Goal: Check status

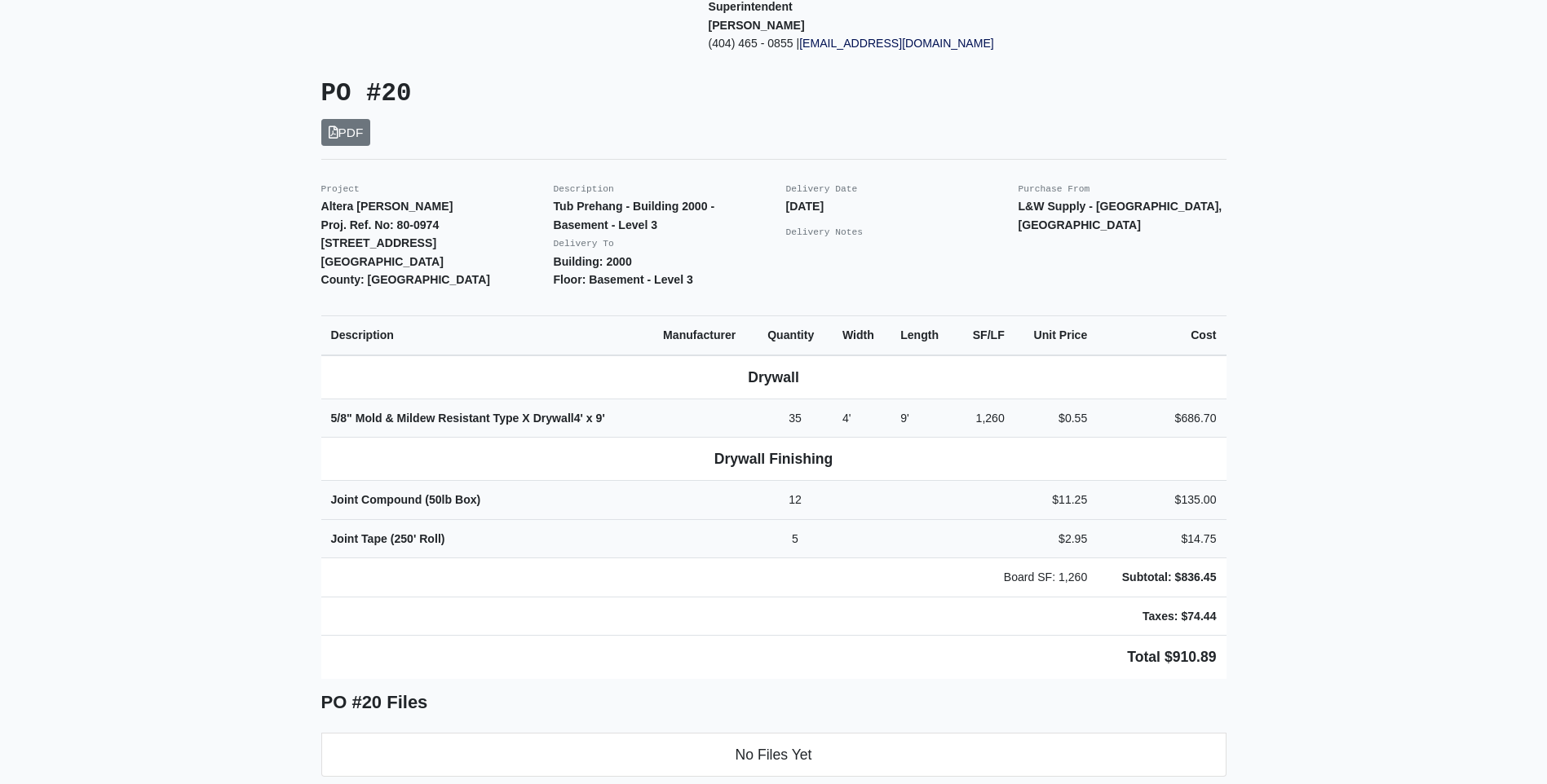
scroll to position [163, 0]
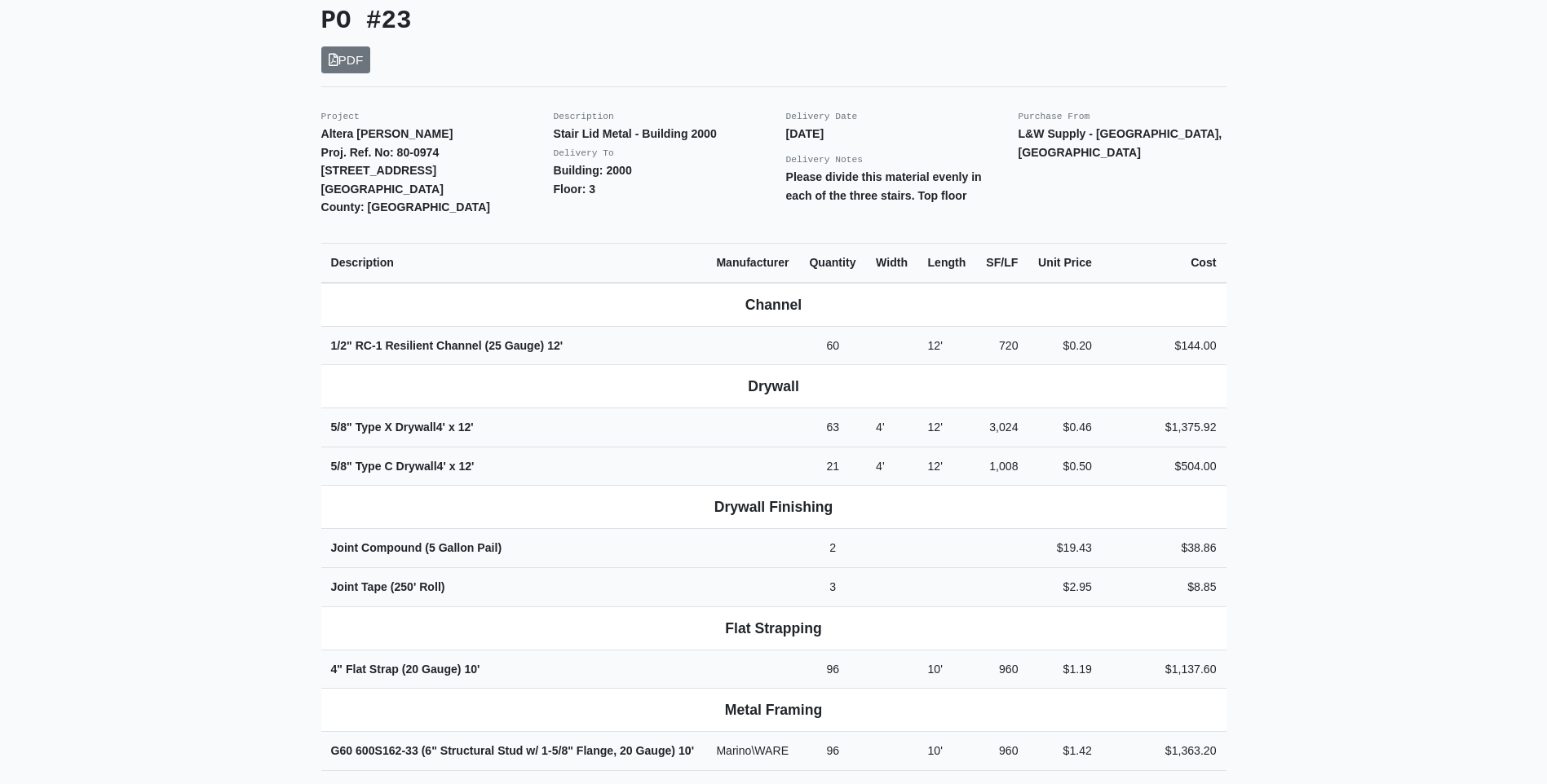
scroll to position [326, 0]
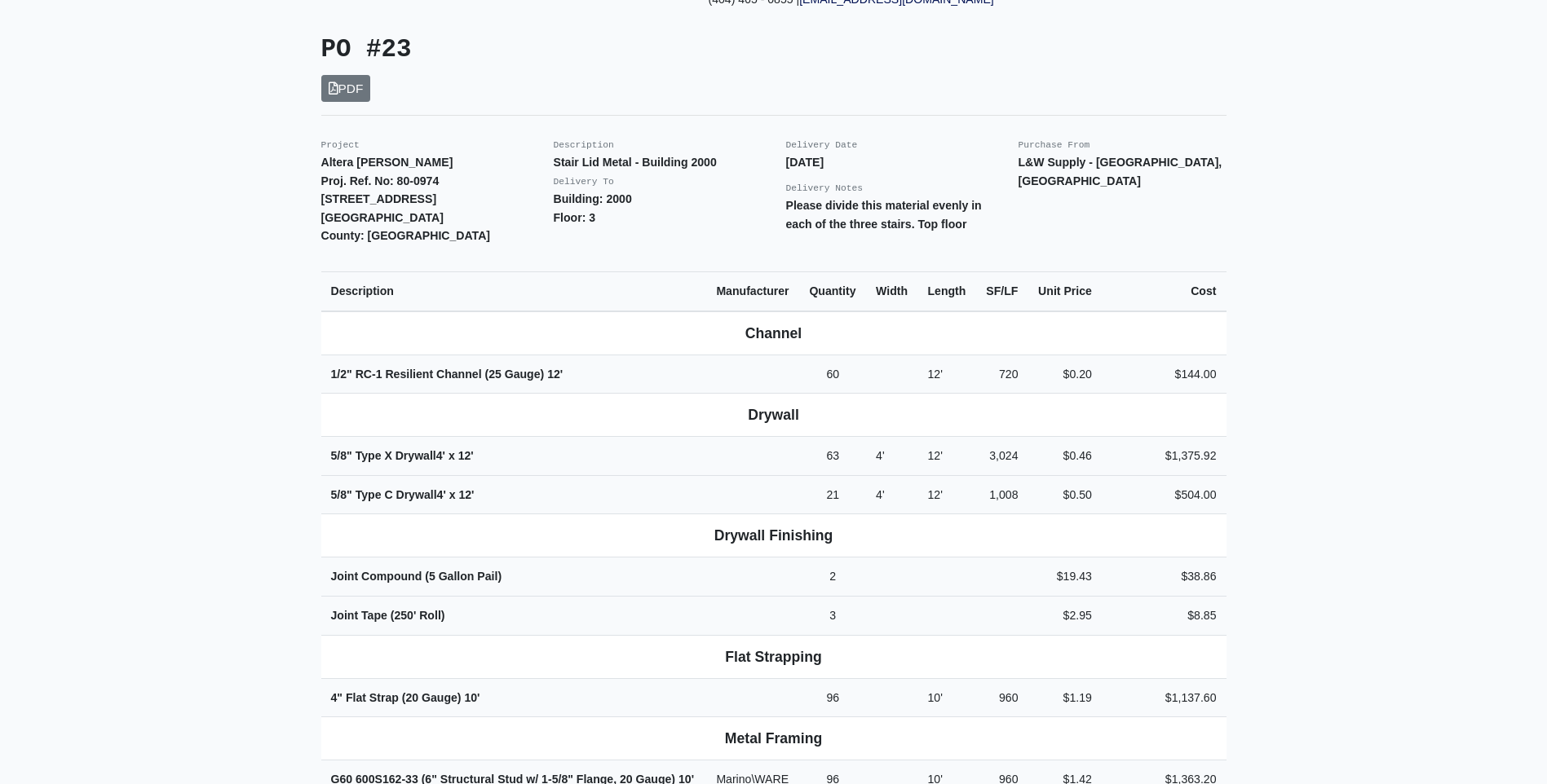
drag, startPoint x: 888, startPoint y: 69, endPoint x: 784, endPoint y: 67, distance: 104.0
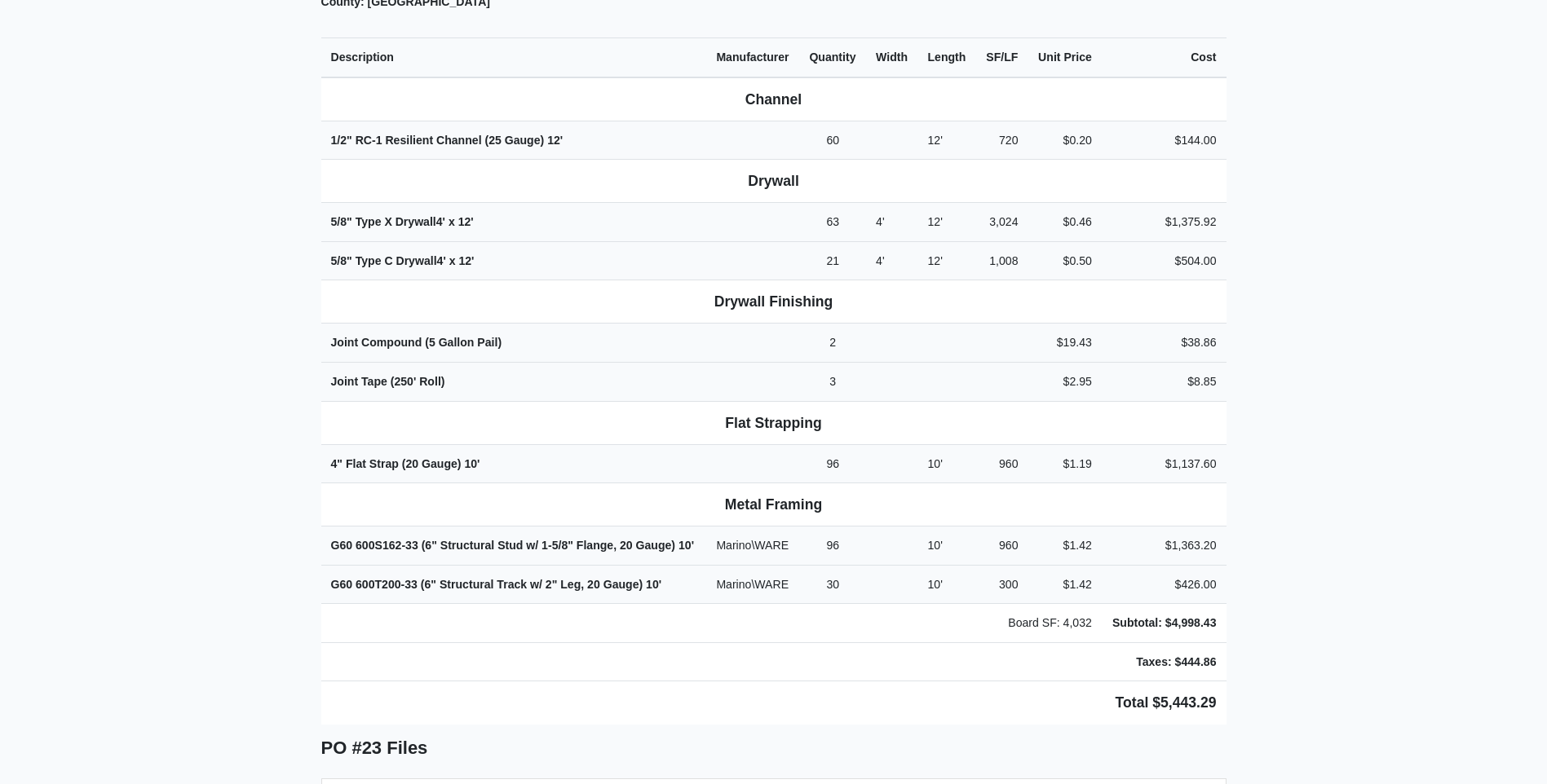
scroll to position [570, 0]
